Goal: Transaction & Acquisition: Purchase product/service

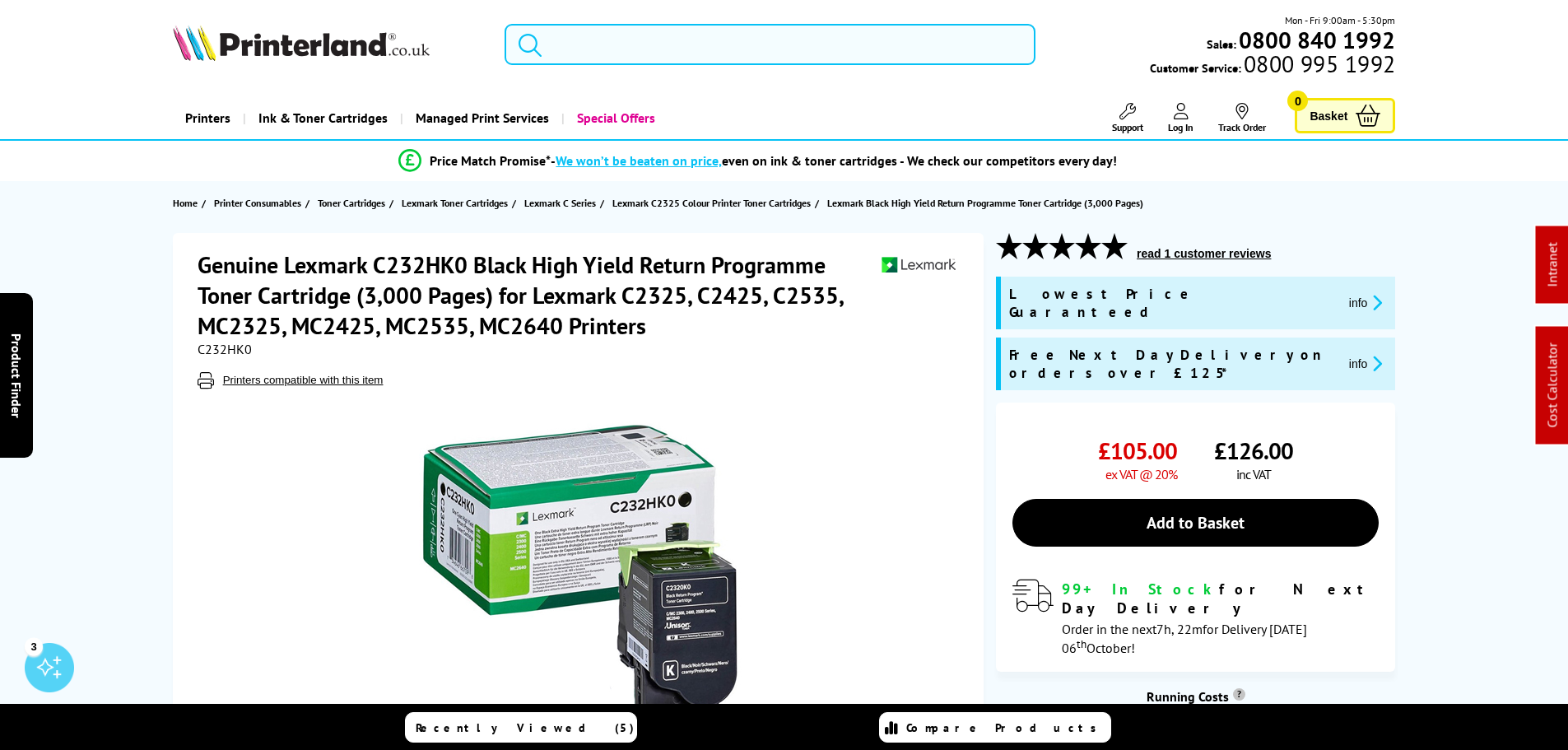
click at [590, 54] on input "search" at bounding box center [770, 45] width 531 height 41
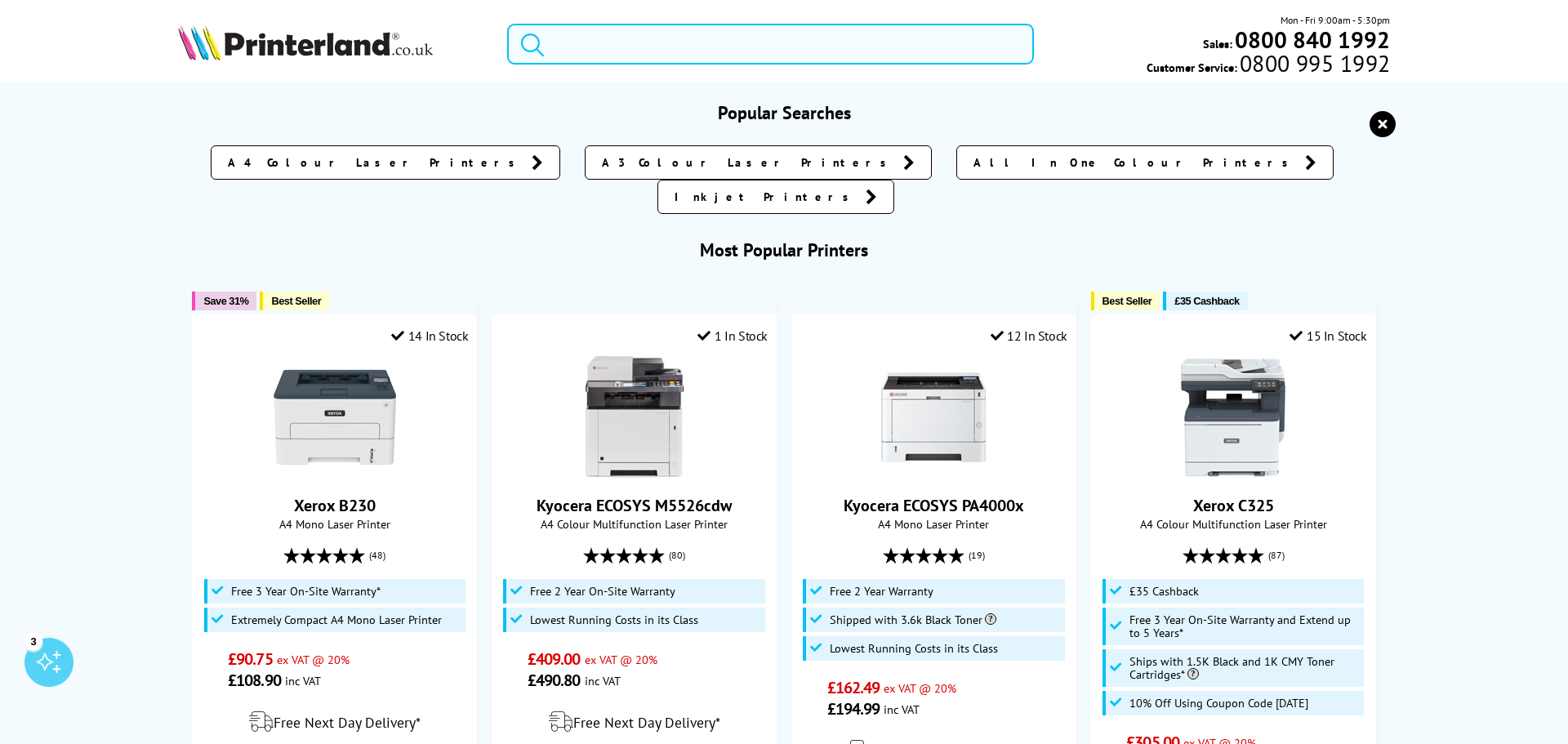
paste input "106R02232"
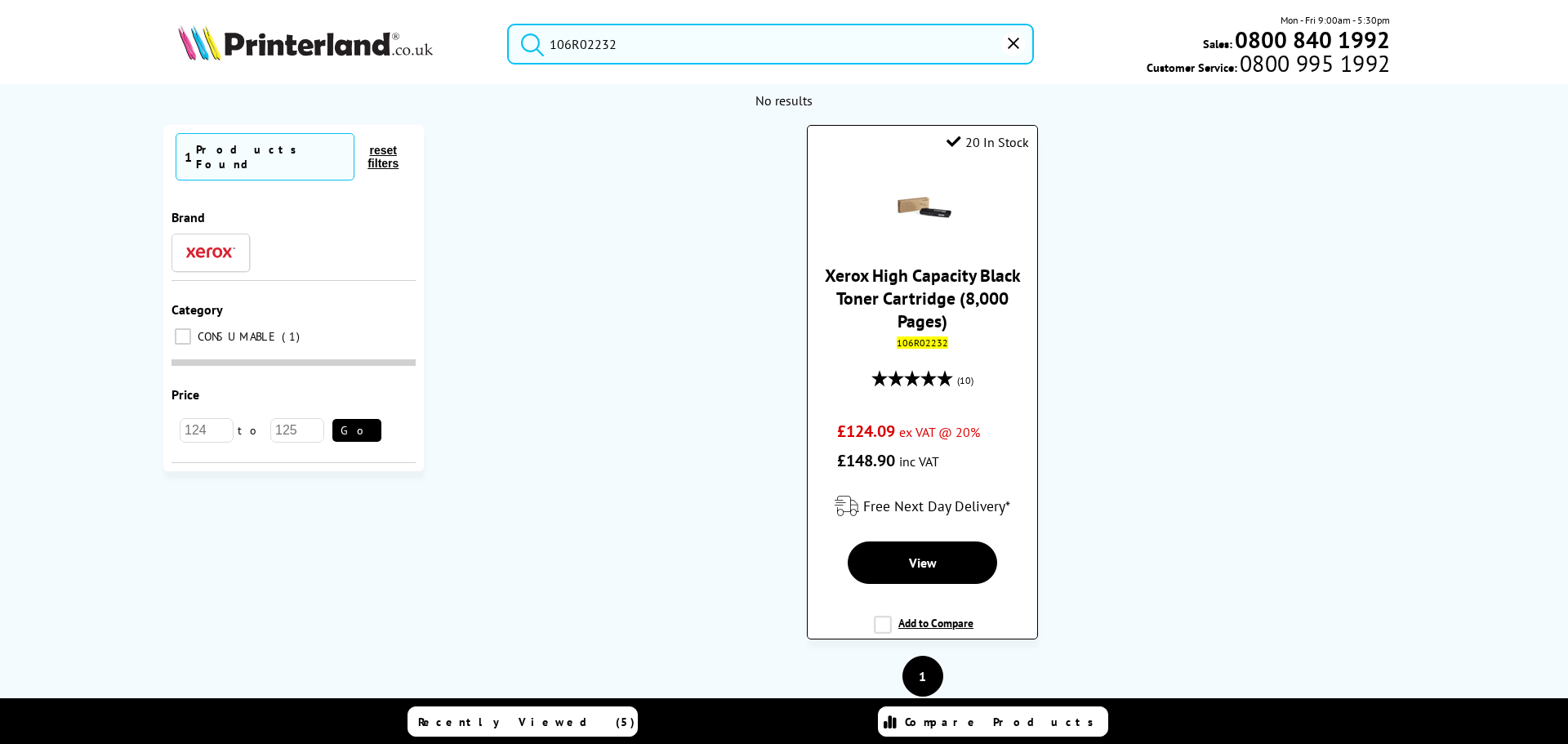
type input "106R02232"
click at [873, 197] on div at bounding box center [922, 209] width 213 height 61
click at [928, 204] on img at bounding box center [923, 207] width 57 height 57
